Goal: Book appointment/travel/reservation

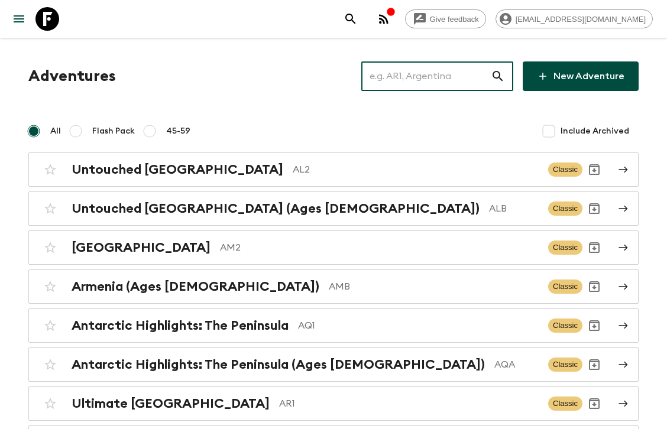
click at [418, 78] on input "text" at bounding box center [426, 76] width 130 height 33
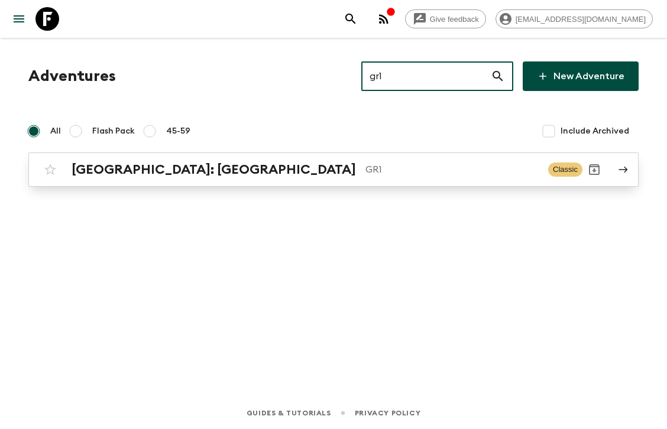
type input "gr1"
click at [365, 170] on p "GR1" at bounding box center [451, 170] width 173 height 14
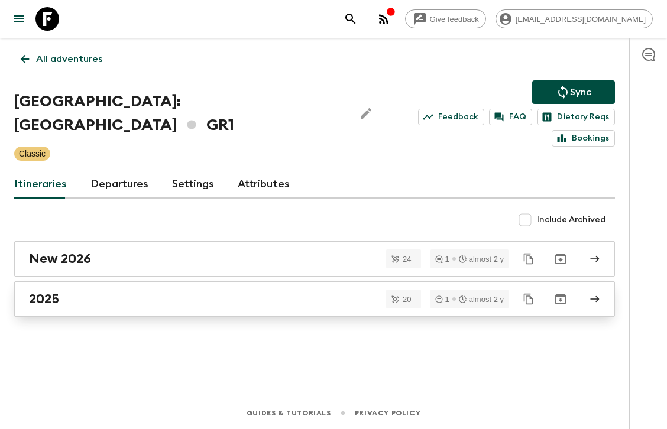
click at [162, 292] on div "2025" at bounding box center [303, 299] width 549 height 15
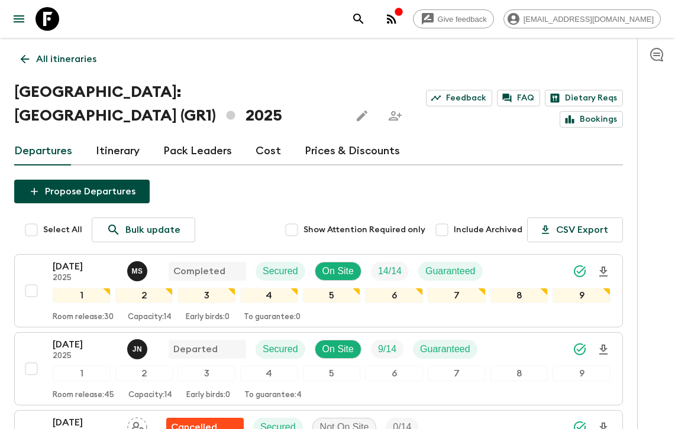
click at [62, 68] on link "All itineraries" at bounding box center [58, 59] width 89 height 24
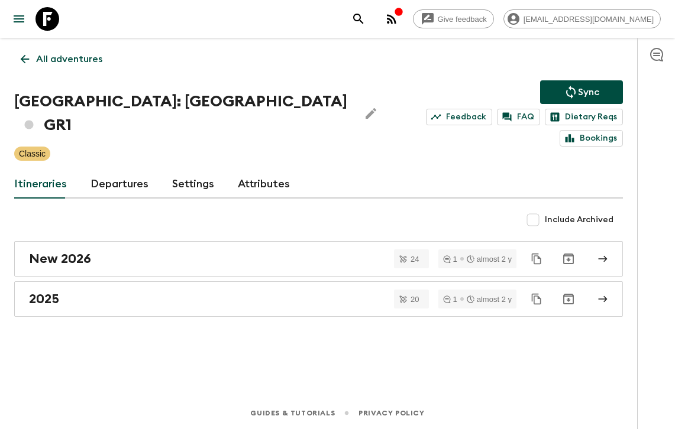
click at [62, 68] on link "All adventures" at bounding box center [61, 59] width 95 height 24
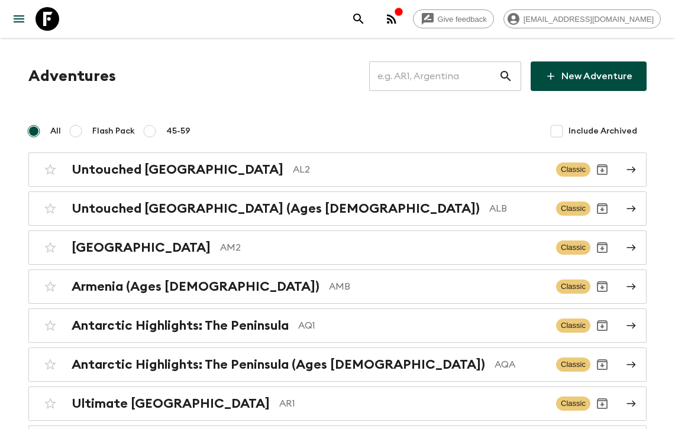
click at [458, 77] on input "text" at bounding box center [434, 76] width 130 height 33
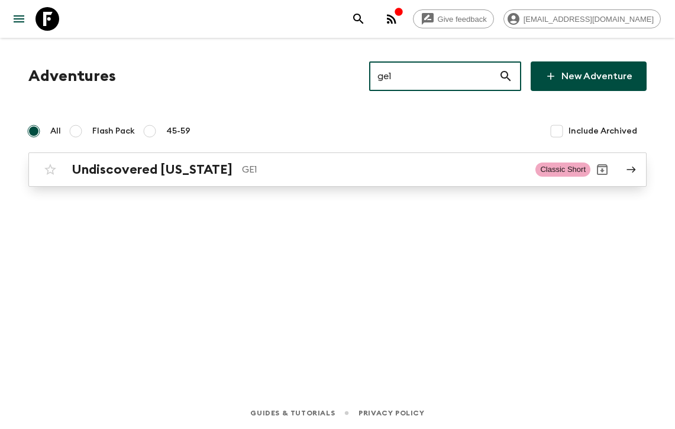
type input "ge1"
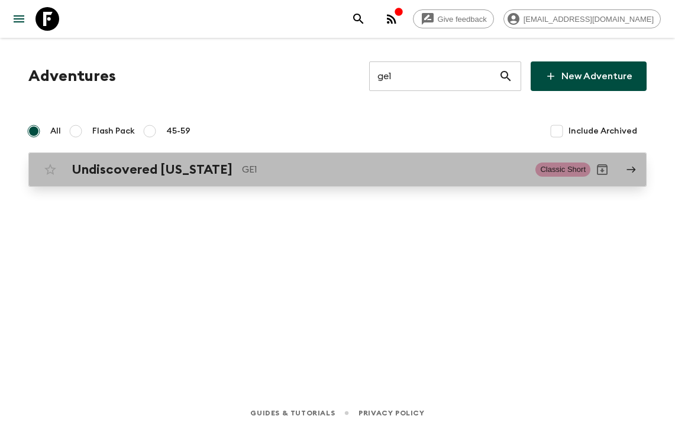
click at [293, 183] on link "Undiscovered [US_STATE] GE1 Classic Short" at bounding box center [337, 170] width 618 height 34
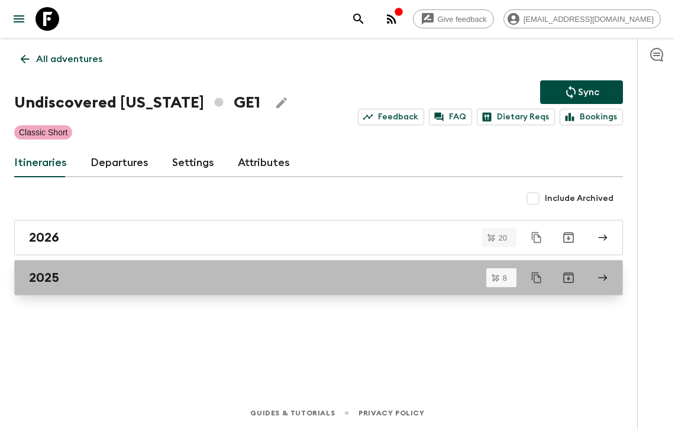
click at [261, 273] on div "2025" at bounding box center [307, 277] width 556 height 15
